Goal: Task Accomplishment & Management: Manage account settings

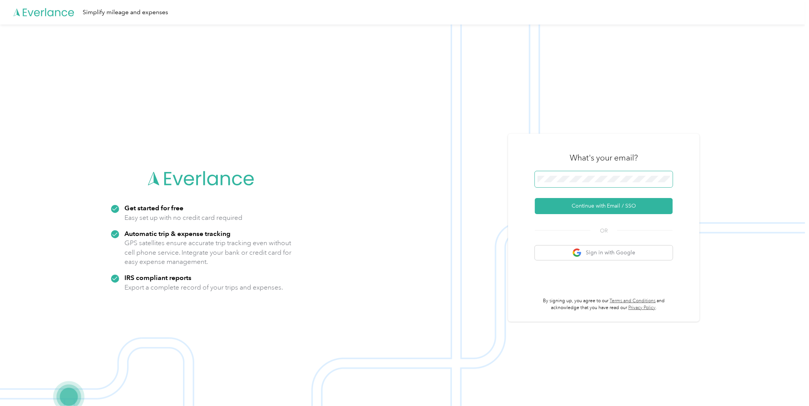
click at [583, 184] on span at bounding box center [604, 179] width 138 height 16
click at [583, 182] on span at bounding box center [604, 179] width 138 height 16
click at [556, 203] on button "Continue with Email / SSO" at bounding box center [604, 206] width 138 height 16
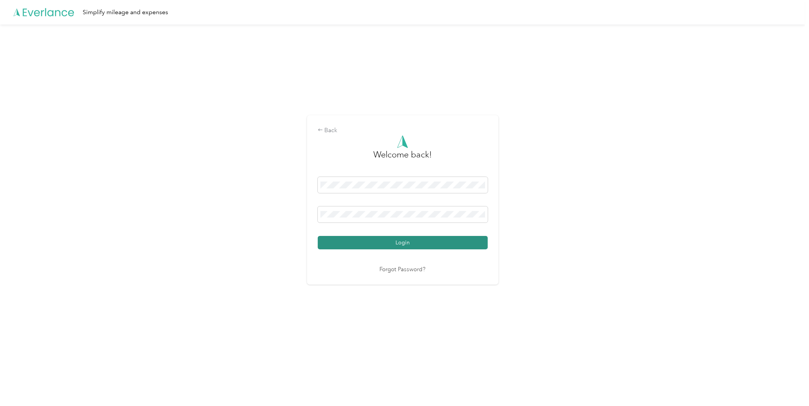
click at [328, 242] on button "Login" at bounding box center [403, 242] width 170 height 13
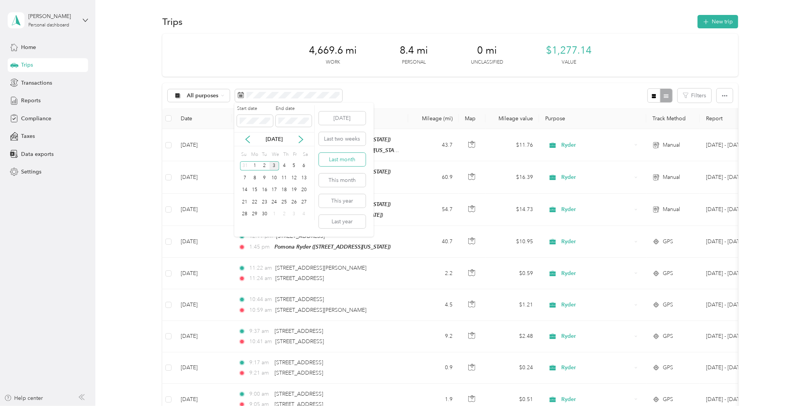
click at [343, 163] on button "Last month" at bounding box center [342, 159] width 47 height 13
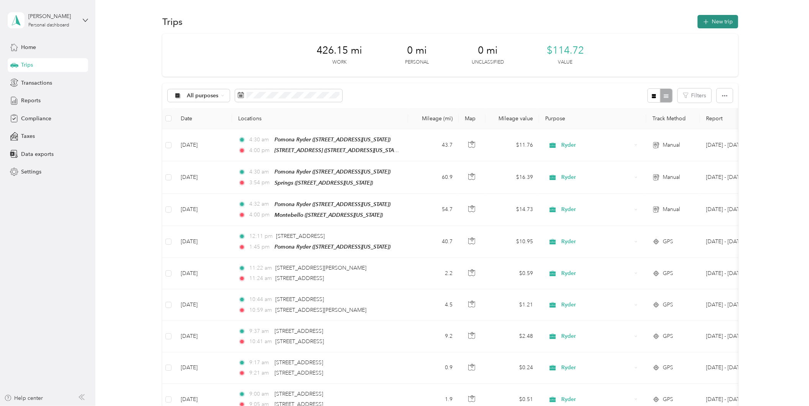
click at [710, 22] on button "New trip" at bounding box center [717, 21] width 41 height 13
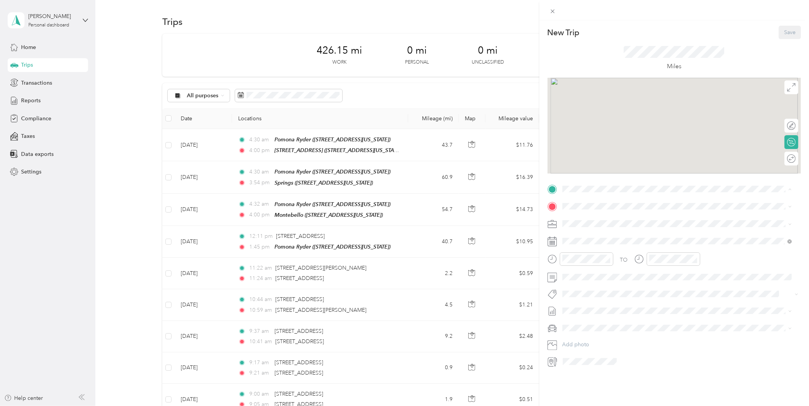
drag, startPoint x: 608, startPoint y: 224, endPoint x: 595, endPoint y: 204, distance: 23.6
click at [609, 225] on span "[STREET_ADDRESS][US_STATE]" at bounding box center [614, 228] width 77 height 7
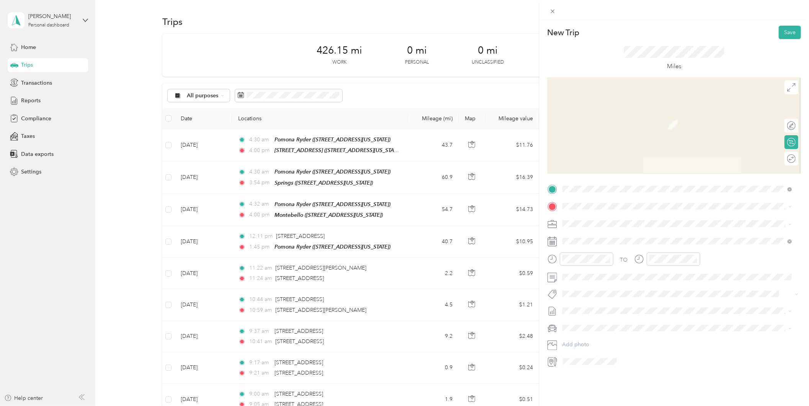
click at [593, 202] on span at bounding box center [680, 206] width 241 height 12
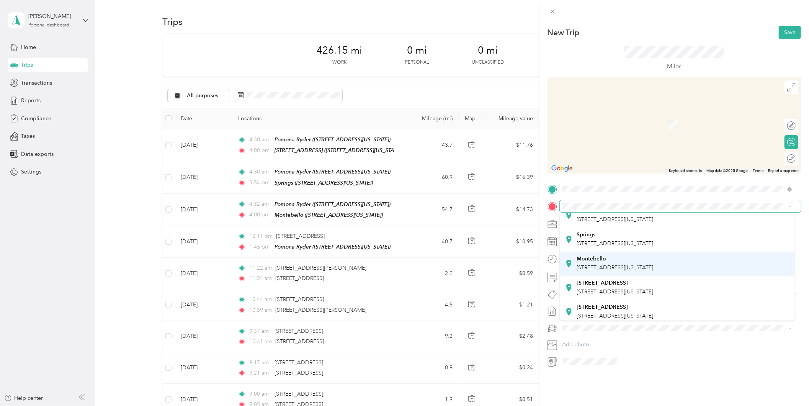
scroll to position [54, 0]
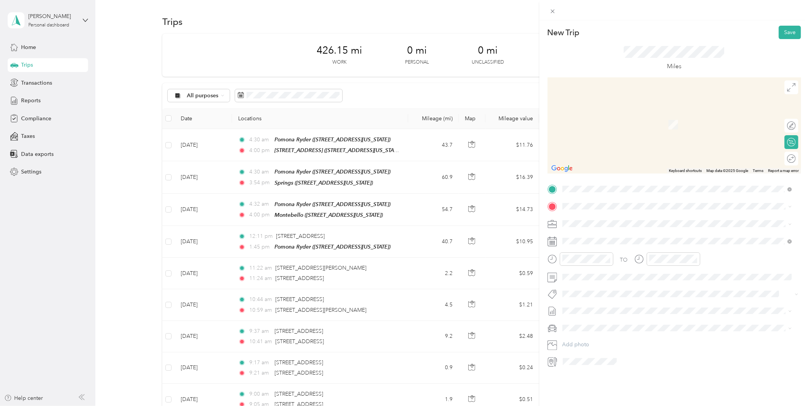
click at [610, 300] on strong "[STREET_ADDRESS][PERSON_NAME]" at bounding box center [624, 303] width 96 height 7
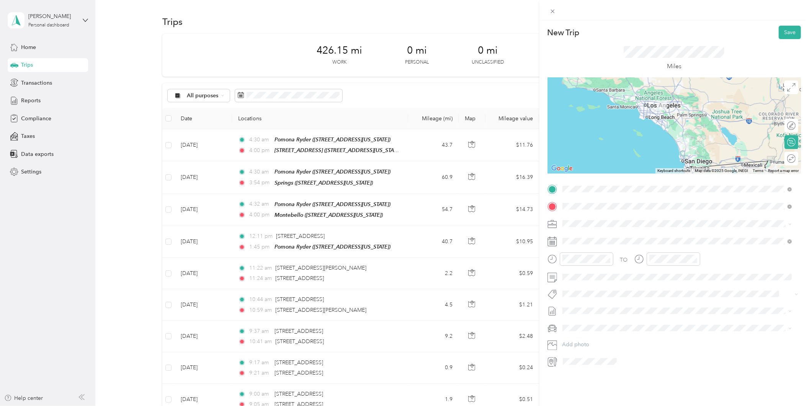
click at [785, 156] on div "Round trip" at bounding box center [791, 159] width 14 height 14
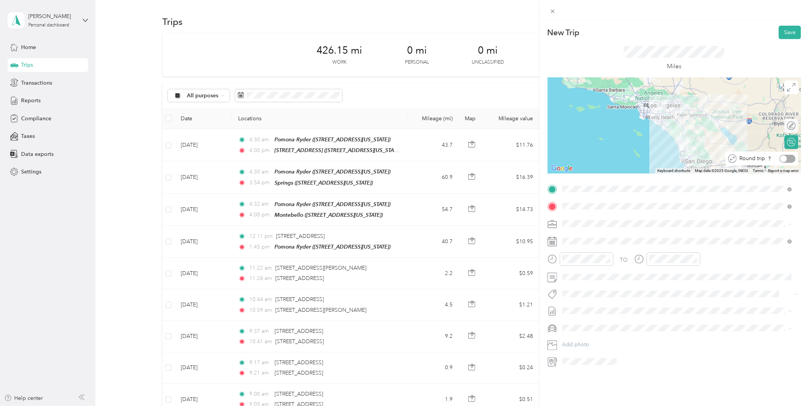
click at [782, 159] on div at bounding box center [787, 159] width 16 height 8
click at [580, 288] on icon at bounding box center [581, 285] width 8 height 8
click at [606, 361] on div "27" at bounding box center [608, 359] width 10 height 10
click at [595, 263] on div at bounding box center [587, 258] width 54 height 13
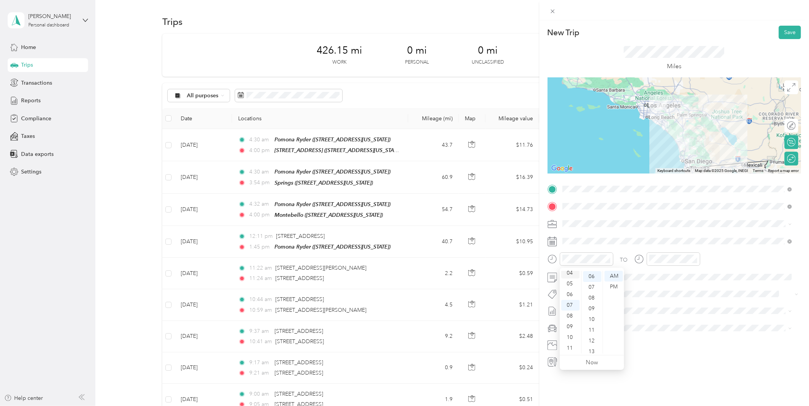
click at [568, 274] on div "04" at bounding box center [570, 273] width 18 height 11
click at [592, 279] on div "30" at bounding box center [592, 278] width 18 height 11
click at [660, 286] on div "05" at bounding box center [657, 283] width 18 height 11
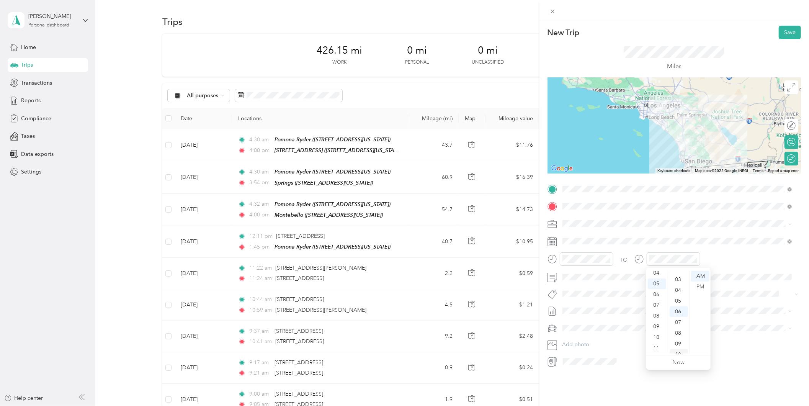
scroll to position [0, 0]
click at [678, 276] on div "00" at bounding box center [679, 276] width 18 height 11
drag, startPoint x: 698, startPoint y: 283, endPoint x: 695, endPoint y: 288, distance: 5.5
click at [698, 284] on div "PM" at bounding box center [700, 286] width 18 height 11
click at [670, 389] on div "New Trip Save This trip cannot be edited because it is either under review, app…" at bounding box center [673, 223] width 269 height 406
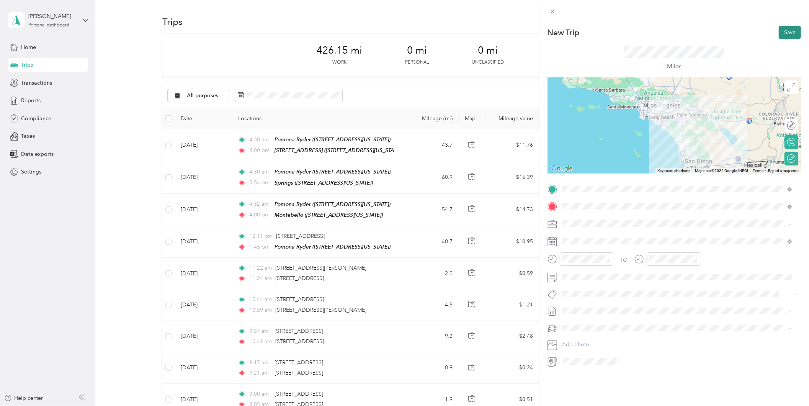
click at [783, 28] on button "Save" at bounding box center [790, 32] width 22 height 13
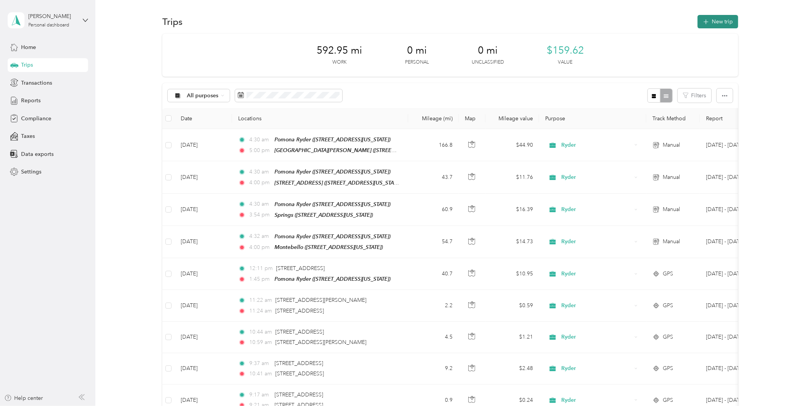
click at [719, 21] on button "New trip" at bounding box center [717, 21] width 41 height 13
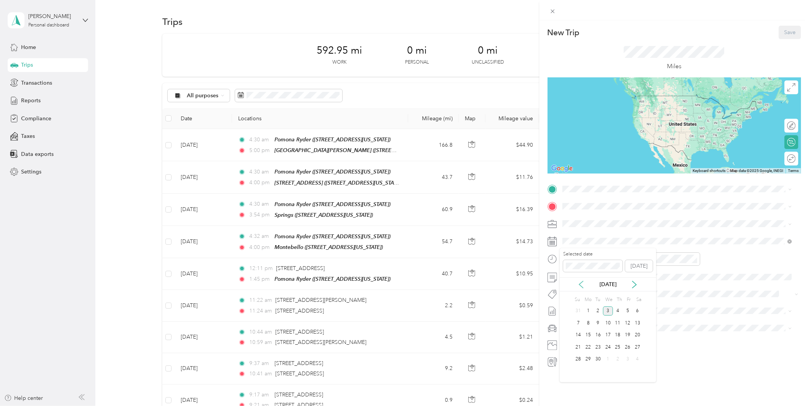
click at [583, 286] on icon at bounding box center [581, 285] width 8 height 8
click at [597, 360] on div "26" at bounding box center [598, 359] width 10 height 10
click at [601, 185] on span at bounding box center [680, 189] width 241 height 12
click at [602, 219] on strong "[PERSON_NAME]" at bounding box center [598, 219] width 45 height 7
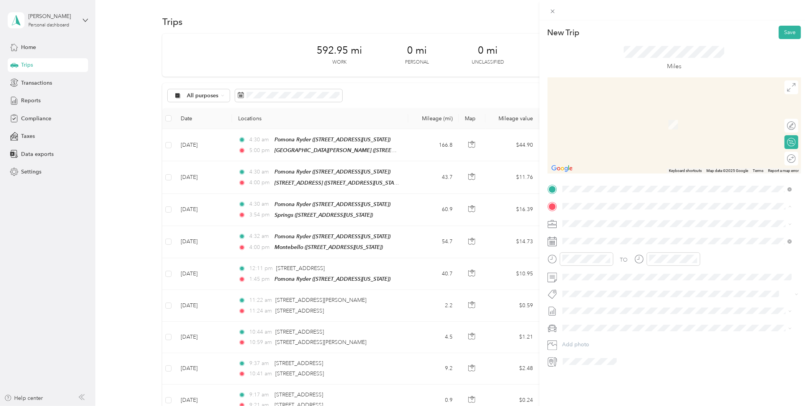
click at [615, 272] on div "Springs [STREET_ADDRESS][US_STATE]" at bounding box center [614, 265] width 77 height 16
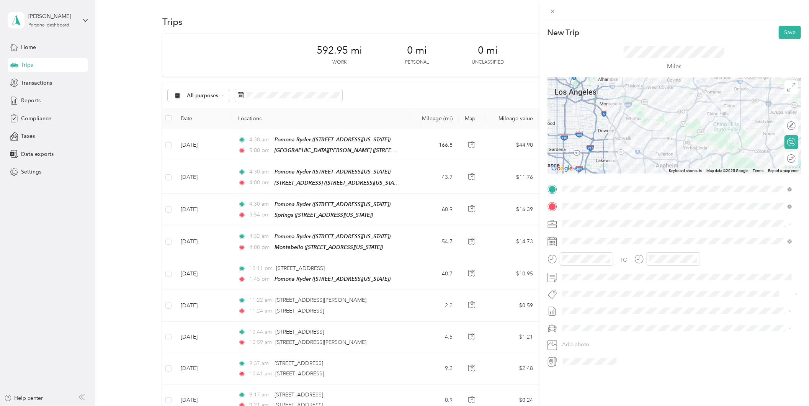
click at [787, 156] on div "Round trip" at bounding box center [791, 159] width 14 height 14
click at [795, 156] on div "Round trip" at bounding box center [795, 159] width 0 height 8
click at [781, 156] on div at bounding box center [787, 159] width 16 height 8
click at [609, 260] on icon "close-circle" at bounding box center [607, 258] width 5 height 5
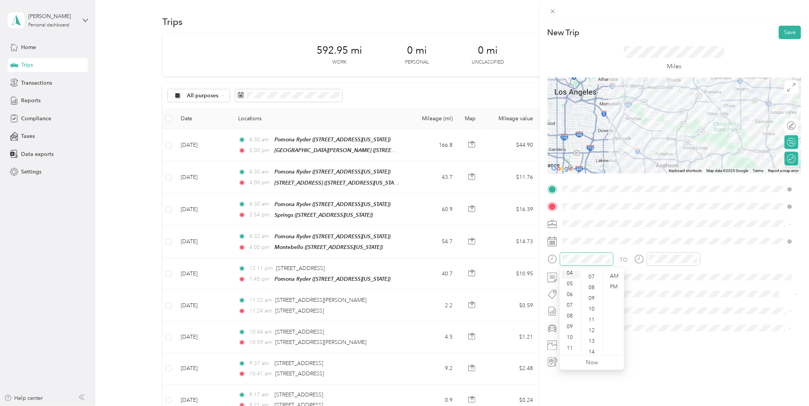
click at [570, 273] on div "04" at bounding box center [570, 273] width 18 height 11
click at [591, 313] on div "30" at bounding box center [592, 310] width 18 height 11
click at [611, 276] on div "AM" at bounding box center [613, 276] width 18 height 11
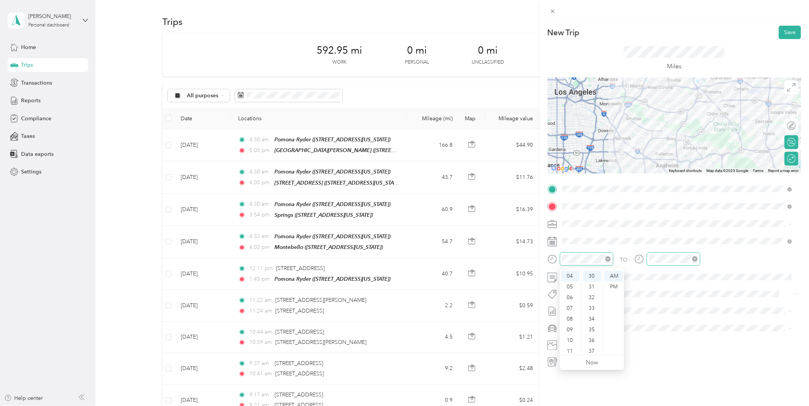
click at [653, 265] on div at bounding box center [674, 258] width 54 height 13
click at [657, 274] on div "04" at bounding box center [657, 273] width 18 height 11
click at [679, 273] on div "00" at bounding box center [679, 276] width 18 height 11
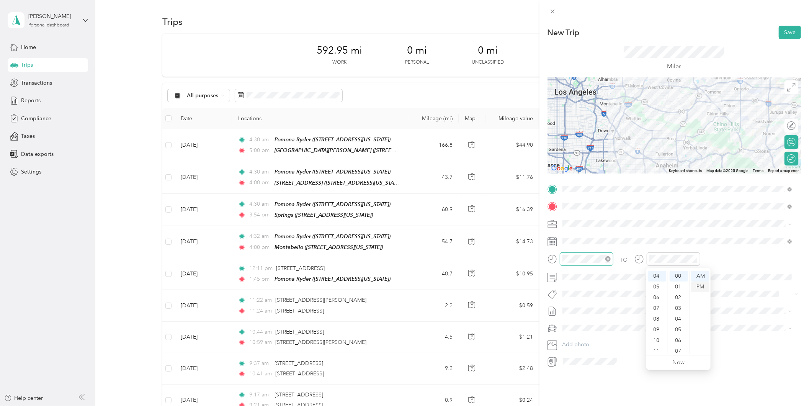
click at [699, 285] on div "PM" at bounding box center [700, 286] width 18 height 11
click at [666, 395] on div "New Trip Save This trip cannot be edited because it is either under review, app…" at bounding box center [673, 223] width 269 height 406
click at [779, 35] on button "Save" at bounding box center [790, 32] width 22 height 13
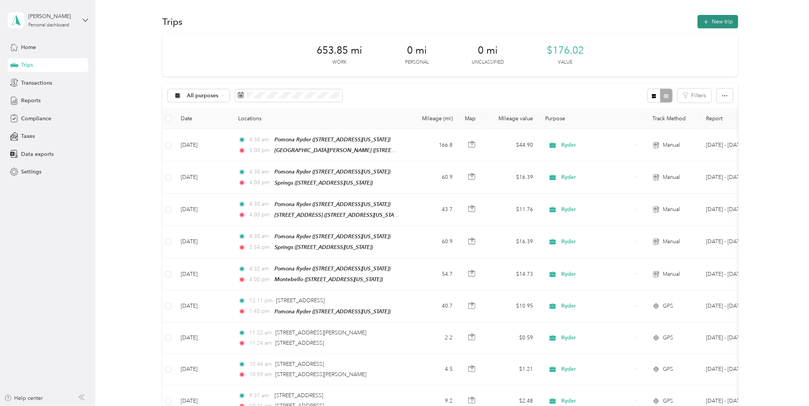
click at [708, 24] on button "New trip" at bounding box center [717, 21] width 41 height 13
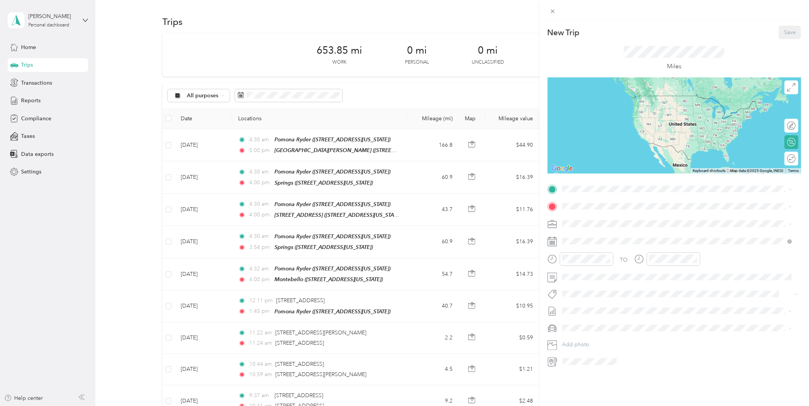
click at [581, 198] on div "TO Add photo" at bounding box center [673, 275] width 253 height 185
click at [583, 192] on span at bounding box center [680, 189] width 241 height 12
click at [599, 228] on div "Pomona [PERSON_NAME] [STREET_ADDRESS][US_STATE]" at bounding box center [614, 224] width 77 height 16
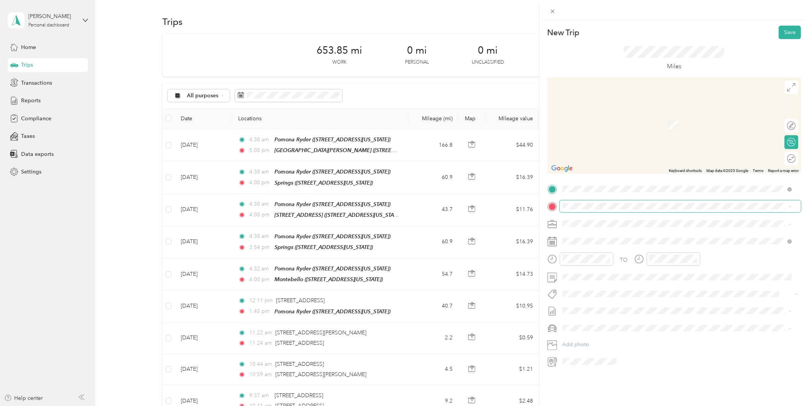
click at [591, 211] on span at bounding box center [680, 206] width 241 height 12
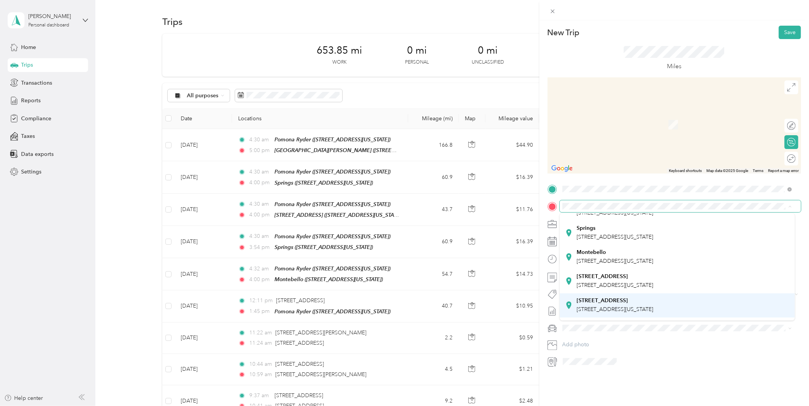
scroll to position [54, 0]
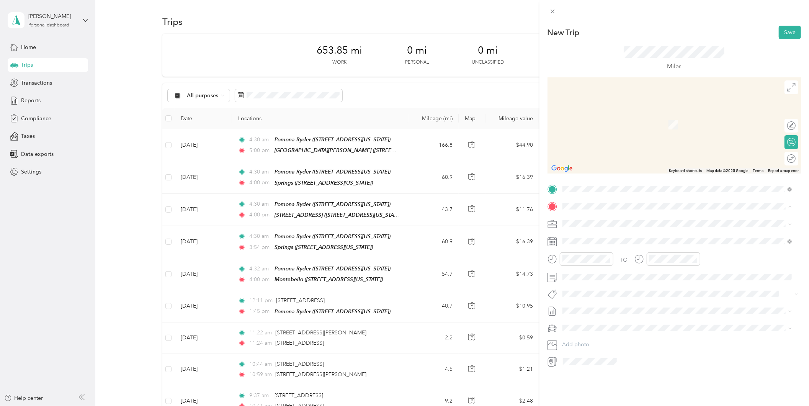
click at [603, 276] on strong "[STREET_ADDRESS]" at bounding box center [601, 279] width 51 height 7
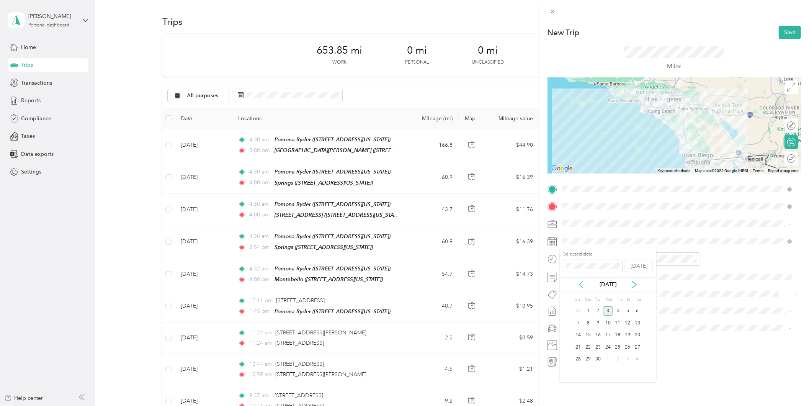
click at [582, 281] on icon at bounding box center [581, 285] width 8 height 8
click at [605, 346] on div "20" at bounding box center [608, 347] width 10 height 10
click at [568, 274] on div "04" at bounding box center [570, 273] width 18 height 11
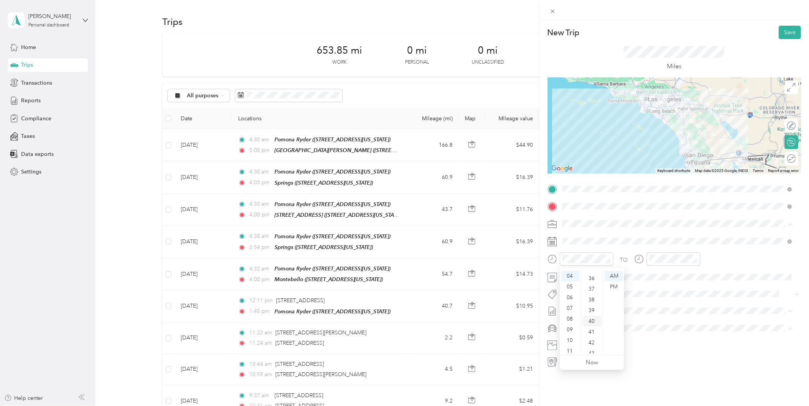
click at [590, 320] on div "40" at bounding box center [592, 321] width 18 height 11
click at [666, 269] on div at bounding box center [667, 261] width 66 height 19
click at [668, 269] on div at bounding box center [667, 261] width 66 height 19
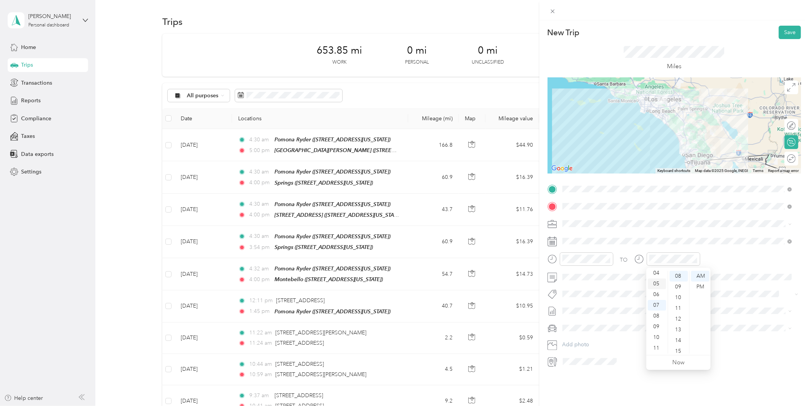
click at [655, 286] on div "05" at bounding box center [657, 283] width 18 height 11
click at [679, 280] on div "00" at bounding box center [679, 276] width 18 height 11
click at [698, 285] on div "PM" at bounding box center [700, 286] width 18 height 11
click at [637, 395] on div "New Trip Save This trip cannot be edited because it is either under review, app…" at bounding box center [673, 223] width 269 height 406
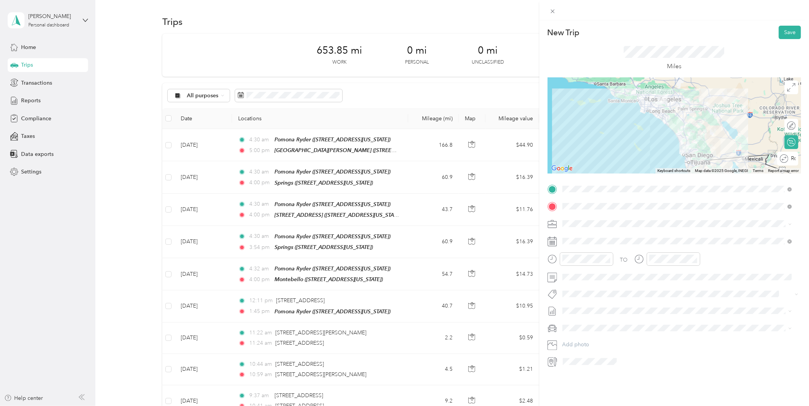
click at [786, 160] on div "Round trip" at bounding box center [787, 159] width 21 height 14
click at [786, 161] on div at bounding box center [787, 159] width 16 height 8
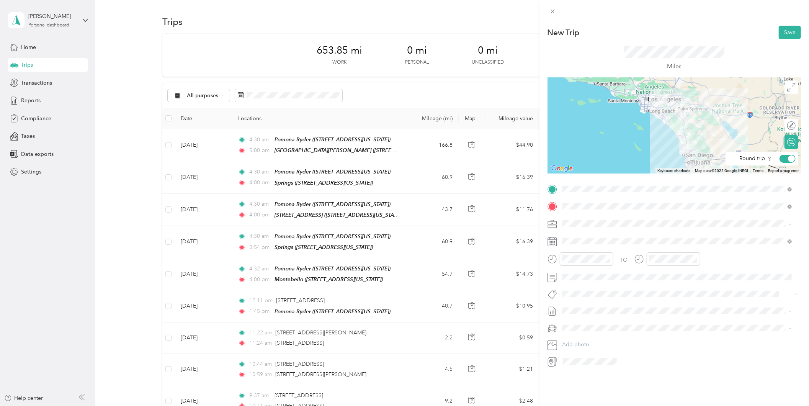
click at [717, 405] on div "New Trip Save This trip cannot be edited because it is either under review, app…" at bounding box center [673, 223] width 269 height 406
click at [779, 28] on button "Save" at bounding box center [790, 32] width 22 height 13
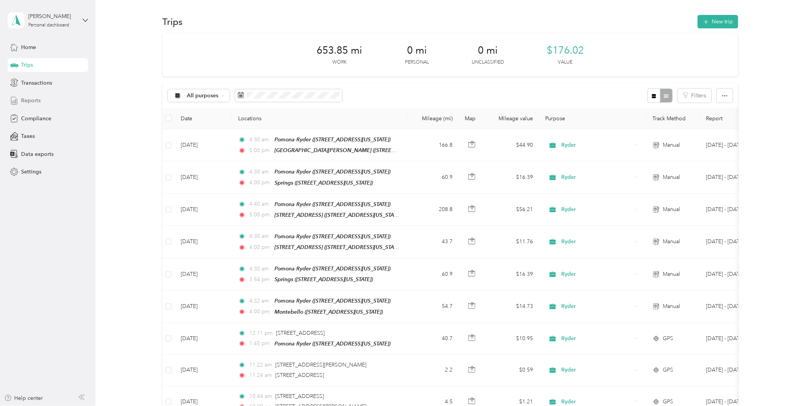
click at [29, 98] on span "Reports" at bounding box center [31, 100] width 20 height 8
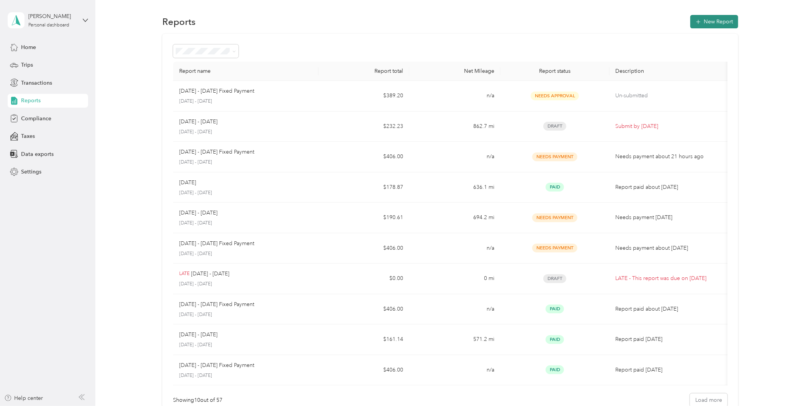
click at [716, 25] on button "New Report" at bounding box center [714, 21] width 48 height 13
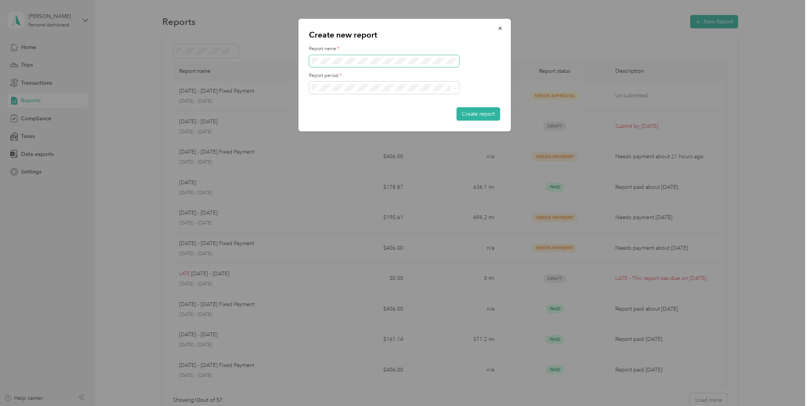
click at [372, 56] on span at bounding box center [384, 61] width 150 height 12
click at [411, 92] on span at bounding box center [384, 88] width 150 height 12
click at [336, 116] on div "[DATE] - [DATE]" at bounding box center [383, 113] width 139 height 8
click at [469, 115] on button "Create report" at bounding box center [478, 113] width 44 height 13
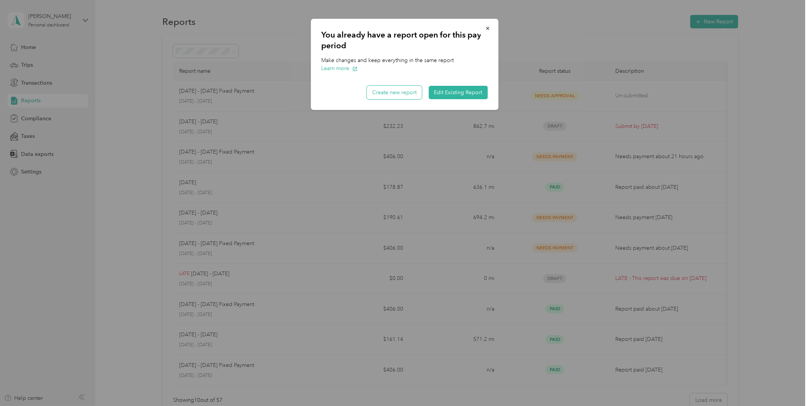
click at [412, 92] on button "Create new report" at bounding box center [394, 92] width 55 height 13
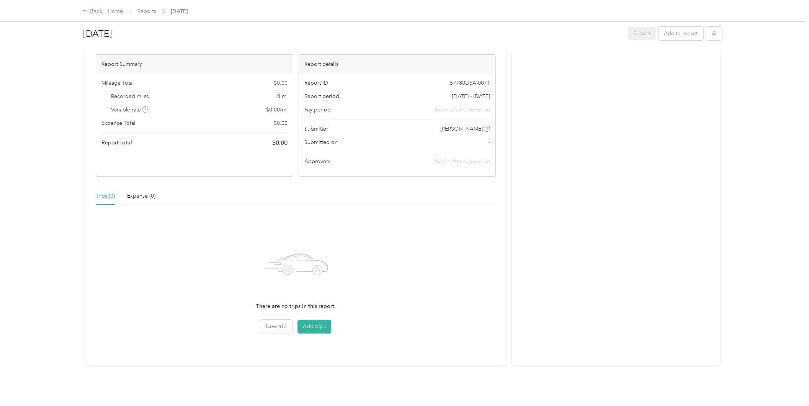
scroll to position [64, 0]
click at [328, 323] on button "Add trips" at bounding box center [314, 327] width 34 height 14
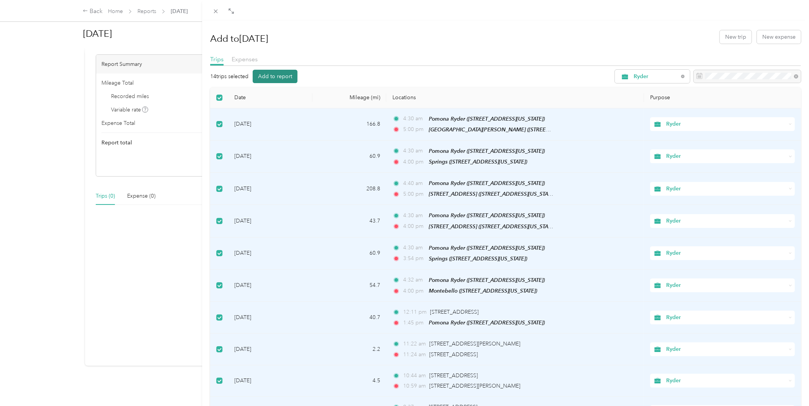
click at [270, 77] on button "Add to report" at bounding box center [275, 76] width 45 height 13
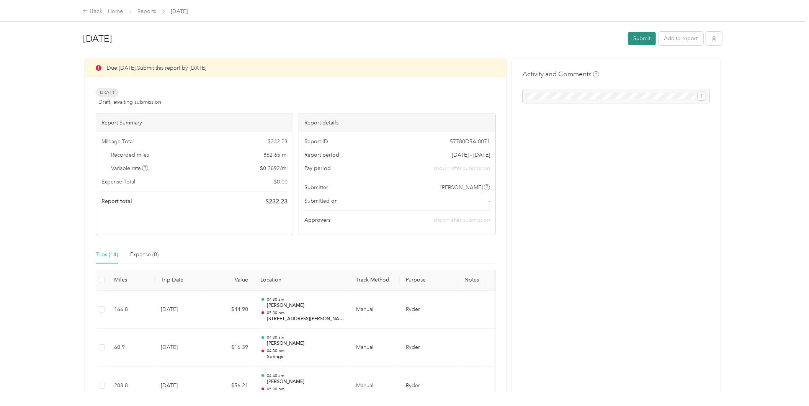
click at [642, 34] on button "Submit" at bounding box center [642, 38] width 28 height 13
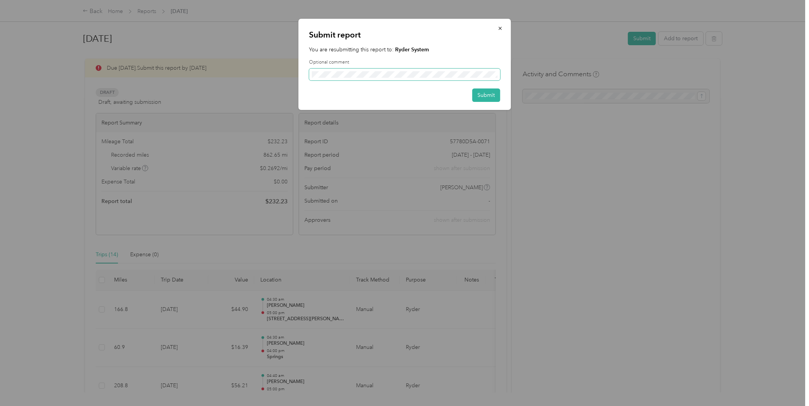
click at [385, 78] on span at bounding box center [404, 75] width 191 height 12
click at [495, 98] on button "Submit" at bounding box center [486, 94] width 28 height 13
